Goal: Find specific page/section: Find specific page/section

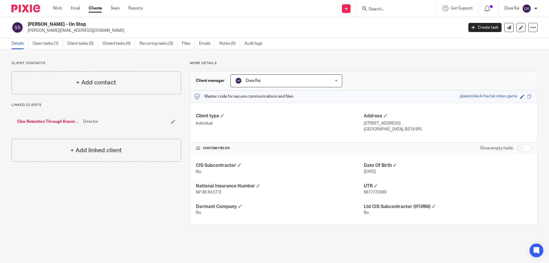
click at [390, 14] on div at bounding box center [397, 8] width 80 height 17
click at [391, 12] on div at bounding box center [397, 8] width 80 height 17
click at [391, 7] on input "Search" at bounding box center [394, 9] width 52 height 5
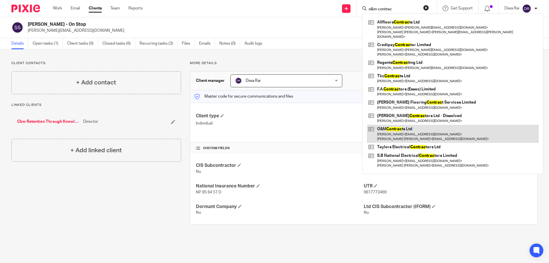
type input "o&m contrac"
click at [415, 127] on link at bounding box center [453, 134] width 172 height 18
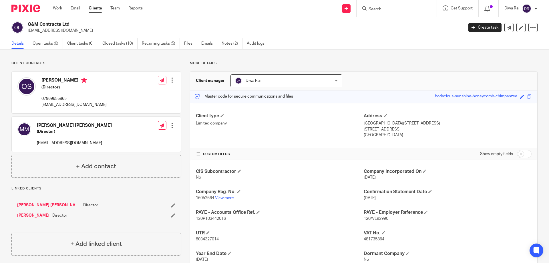
scroll to position [40, 0]
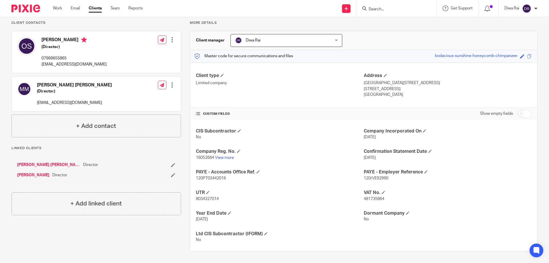
click at [220, 155] on p "16052664 View more" at bounding box center [280, 158] width 168 height 6
click at [220, 157] on link "View more" at bounding box center [224, 158] width 19 height 4
